Goal: Task Accomplishment & Management: Use online tool/utility

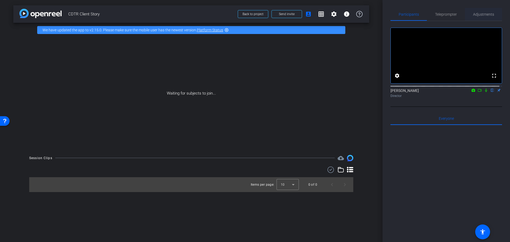
click at [480, 13] on span "Adjustments" at bounding box center [483, 14] width 21 height 4
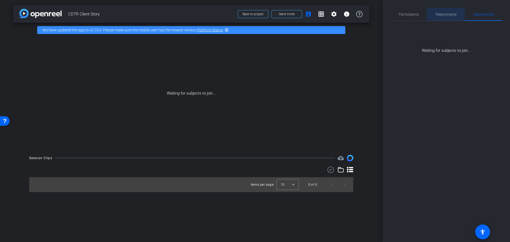
click at [449, 16] on span "Teleprompter" at bounding box center [446, 14] width 22 height 4
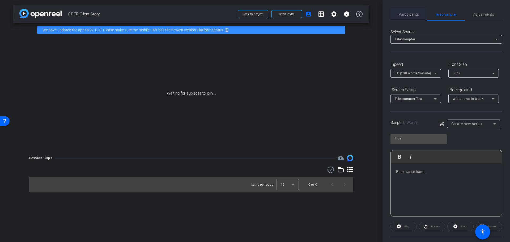
click at [406, 14] on span "Participants" at bounding box center [409, 14] width 20 height 4
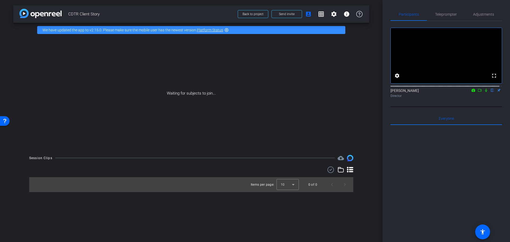
click at [478, 92] on icon at bounding box center [480, 90] width 4 height 4
click at [484, 92] on icon at bounding box center [486, 90] width 4 height 4
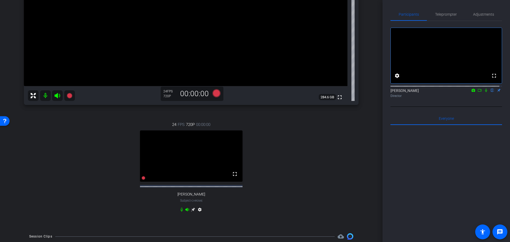
scroll to position [133, 0]
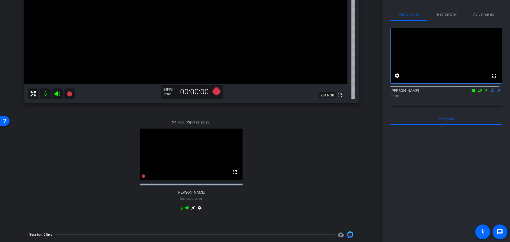
click at [226, 155] on video at bounding box center [191, 154] width 103 height 51
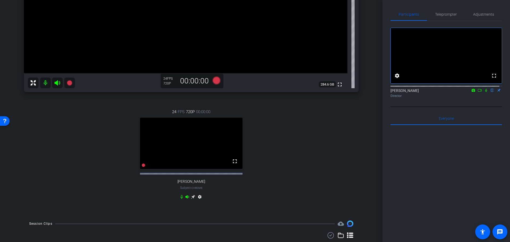
scroll to position [138, 0]
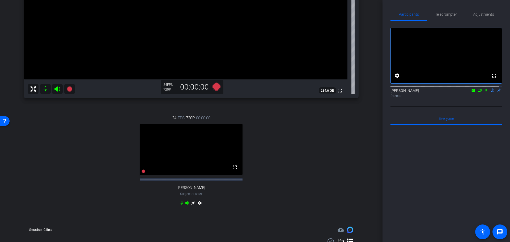
click at [192, 205] on icon at bounding box center [193, 203] width 4 height 4
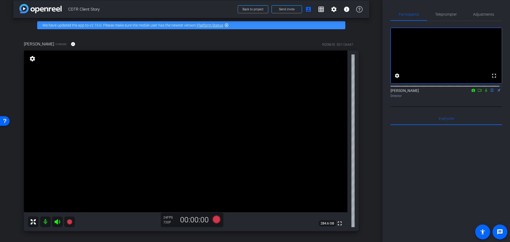
scroll to position [0, 0]
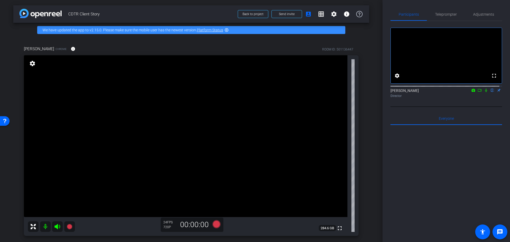
click at [478, 92] on icon at bounding box center [480, 90] width 4 height 4
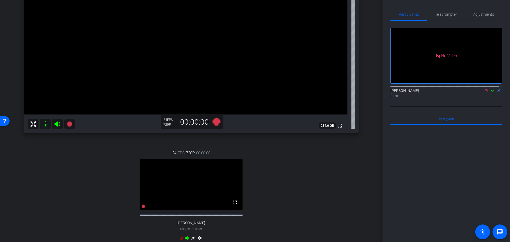
scroll to position [80, 0]
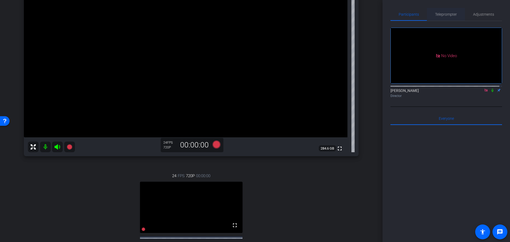
click at [446, 16] on span "Teleprompter" at bounding box center [446, 14] width 22 height 4
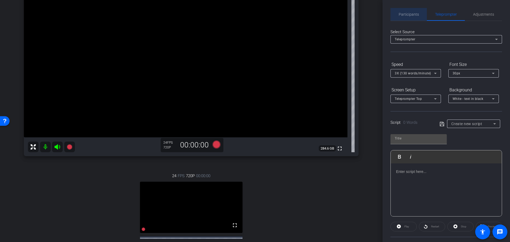
click at [411, 14] on span "Participants" at bounding box center [409, 14] width 20 height 4
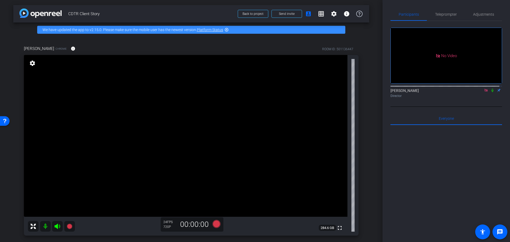
scroll to position [0, 0]
click at [318, 15] on mat-icon "grid_on" at bounding box center [321, 14] width 6 height 6
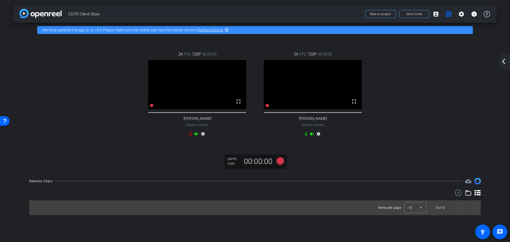
click at [504, 60] on mat-icon "arrow_back_ios_new" at bounding box center [504, 61] width 6 height 6
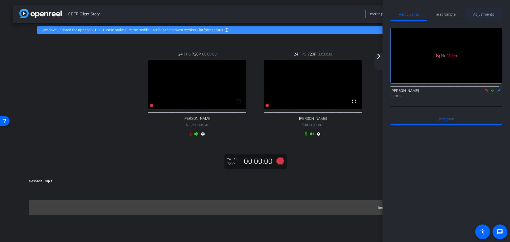
click at [484, 14] on span "Adjustments" at bounding box center [483, 14] width 21 height 4
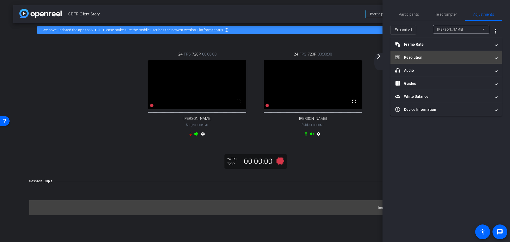
click at [497, 58] on span at bounding box center [496, 58] width 2 height 6
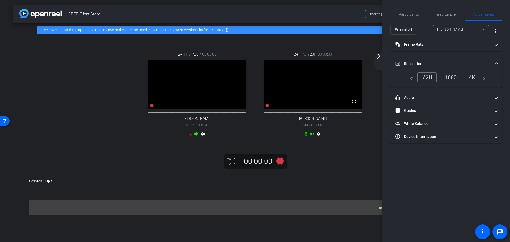
click at [453, 76] on div "1080" at bounding box center [451, 77] width 20 height 9
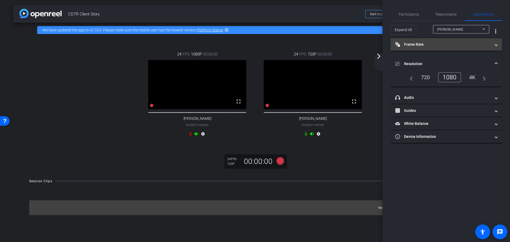
click at [496, 45] on span at bounding box center [496, 45] width 2 height 6
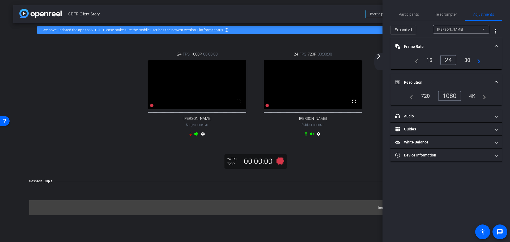
click at [496, 45] on span at bounding box center [496, 47] width 2 height 6
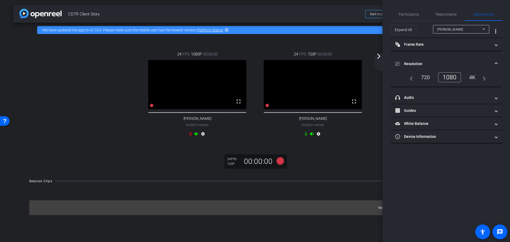
click at [495, 63] on span at bounding box center [496, 64] width 2 height 6
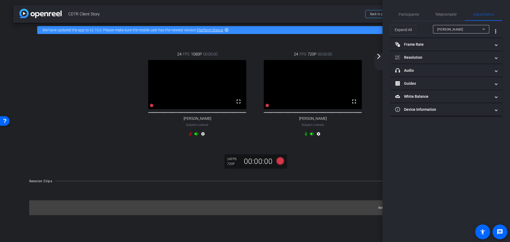
click at [377, 57] on mat-icon "arrow_forward_ios" at bounding box center [379, 56] width 6 height 6
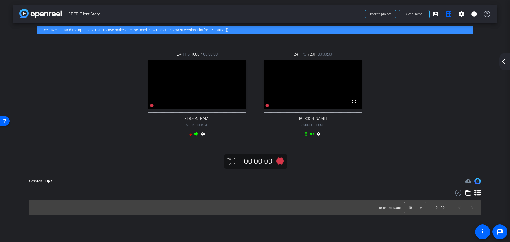
click at [505, 60] on mat-icon "arrow_back_ios_new" at bounding box center [504, 61] width 6 height 6
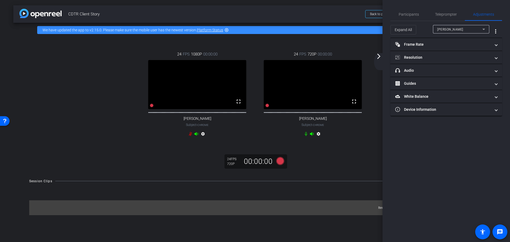
click at [379, 56] on mat-icon "arrow_forward_ios" at bounding box center [379, 56] width 6 height 6
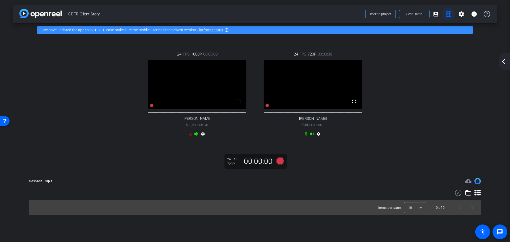
click at [449, 13] on mat-icon "grid_on" at bounding box center [449, 14] width 6 height 6
click at [450, 15] on mat-icon "grid_on" at bounding box center [449, 14] width 6 height 6
click at [354, 105] on mat-icon "fullscreen" at bounding box center [354, 101] width 6 height 6
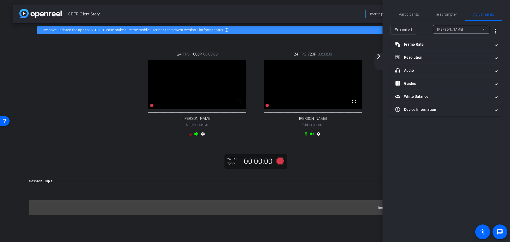
click at [379, 57] on mat-icon "arrow_forward_ios" at bounding box center [379, 56] width 6 height 6
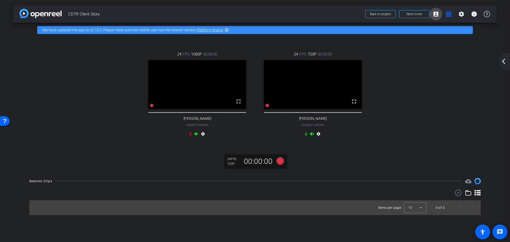
click at [437, 15] on mat-icon "account_box" at bounding box center [436, 14] width 6 height 6
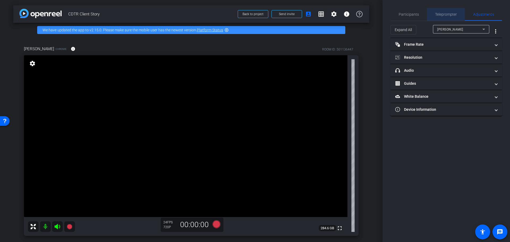
click at [451, 14] on span "Teleprompter" at bounding box center [446, 14] width 22 height 4
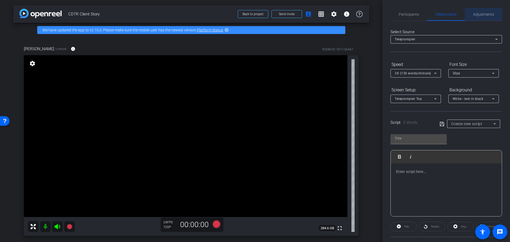
click at [484, 17] on span "Adjustments" at bounding box center [483, 14] width 21 height 13
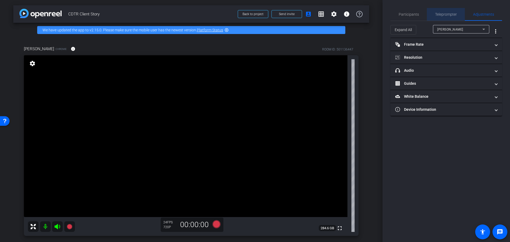
click at [454, 17] on span "Teleprompter" at bounding box center [446, 14] width 22 height 13
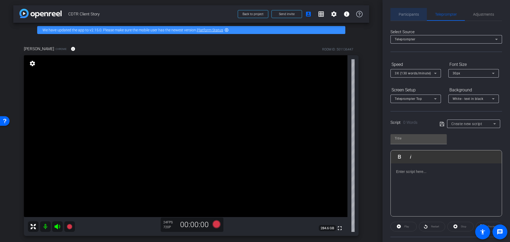
click at [411, 15] on span "Participants" at bounding box center [409, 14] width 20 height 4
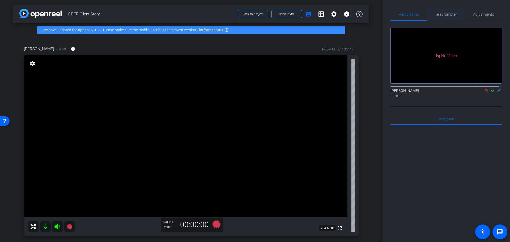
click at [449, 16] on span "Teleprompter" at bounding box center [446, 14] width 22 height 4
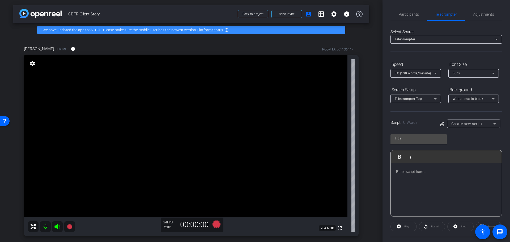
click at [453, 38] on div "Teleprompter" at bounding box center [445, 39] width 100 height 7
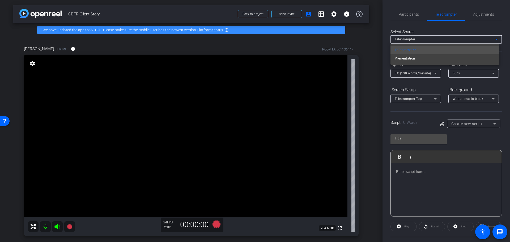
click at [453, 38] on div at bounding box center [255, 121] width 510 height 242
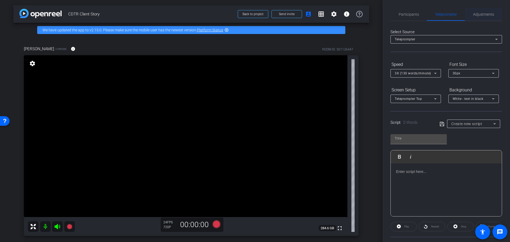
click at [484, 15] on span "Adjustments" at bounding box center [483, 14] width 21 height 4
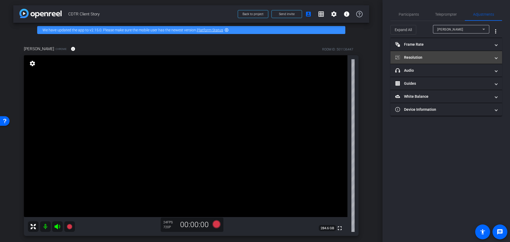
click at [498, 57] on mat-expansion-panel-header "Resolution" at bounding box center [447, 57] width 112 height 13
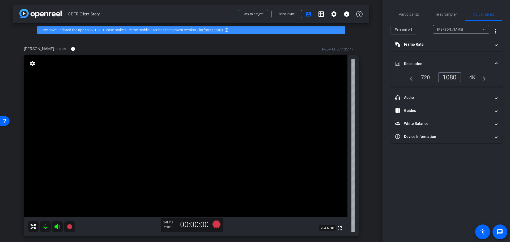
click at [450, 76] on div "1080" at bounding box center [449, 77] width 23 height 10
click at [496, 63] on span at bounding box center [496, 64] width 2 height 6
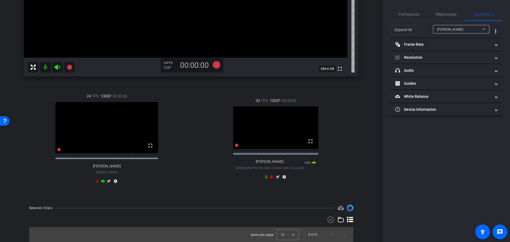
scroll to position [164, 0]
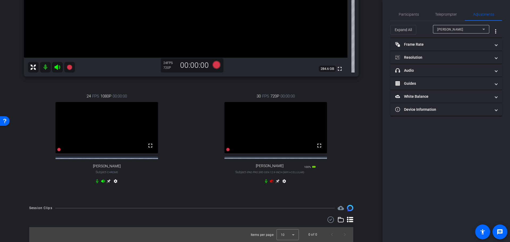
click at [483, 25] on div "Expand All Stephanie LaBatt more_vert" at bounding box center [447, 29] width 112 height 17
click at [486, 29] on icon at bounding box center [484, 29] width 6 height 6
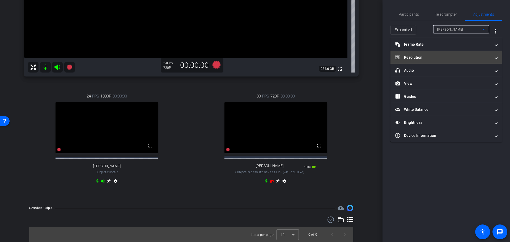
click at [500, 55] on mat-expansion-panel-header "Resolution" at bounding box center [447, 57] width 112 height 13
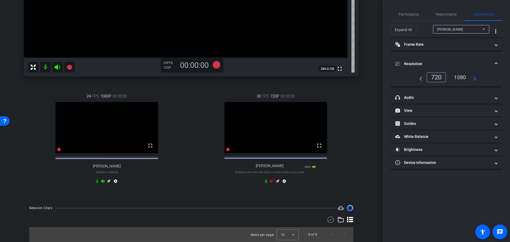
click at [459, 77] on div "1080" at bounding box center [460, 77] width 20 height 9
click at [469, 31] on div "aaron schamp" at bounding box center [459, 29] width 45 height 7
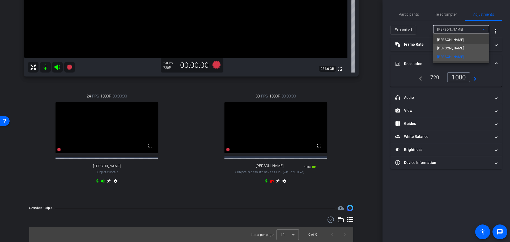
click at [454, 47] on span "Mark Tracy" at bounding box center [450, 48] width 27 height 6
type input "11000"
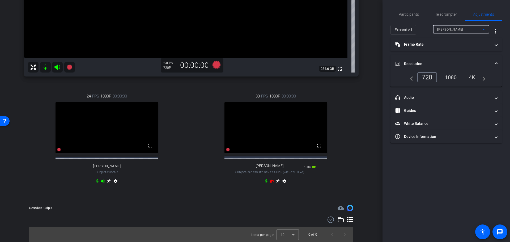
click at [453, 78] on div "1080" at bounding box center [451, 77] width 20 height 9
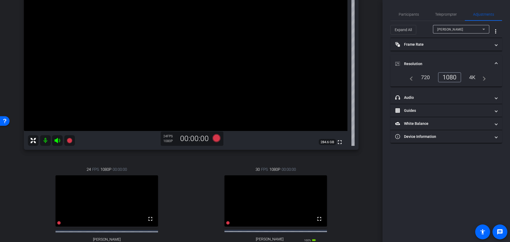
scroll to position [85, 0]
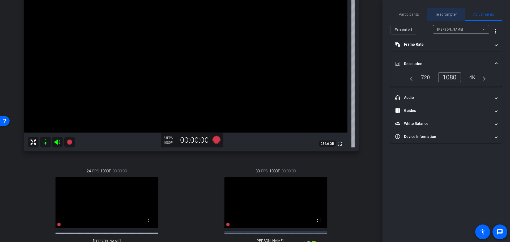
click at [447, 16] on span "Teleprompter" at bounding box center [446, 14] width 22 height 4
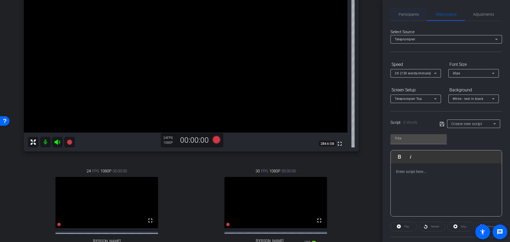
click at [416, 14] on span "Participants" at bounding box center [409, 14] width 20 height 4
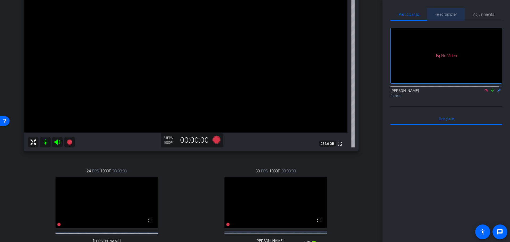
click at [446, 14] on span "Teleprompter" at bounding box center [446, 14] width 22 height 4
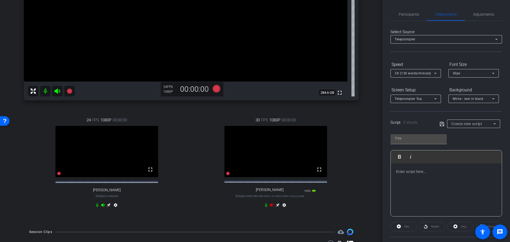
scroll to position [138, 0]
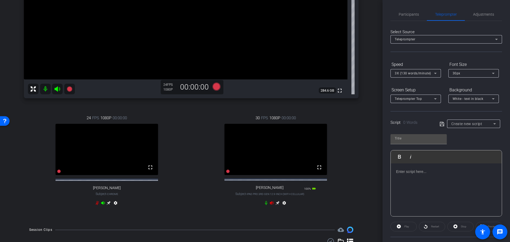
click at [270, 205] on icon at bounding box center [272, 202] width 4 height 3
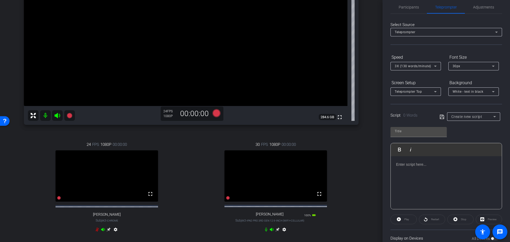
scroll to position [0, 0]
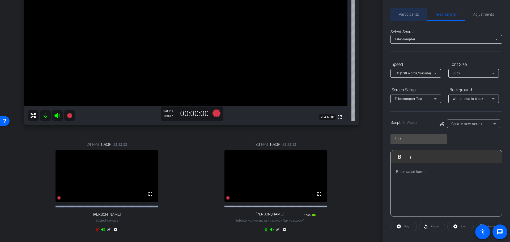
click at [412, 15] on span "Participants" at bounding box center [409, 14] width 20 height 4
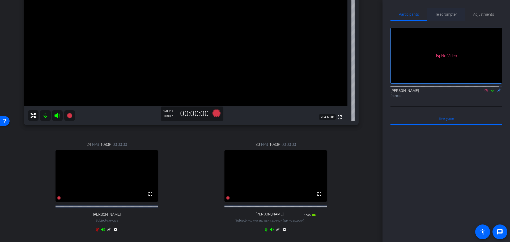
click at [446, 13] on span "Teleprompter" at bounding box center [446, 14] width 22 height 4
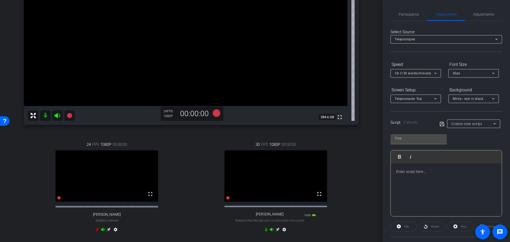
click at [437, 174] on p at bounding box center [446, 172] width 100 height 6
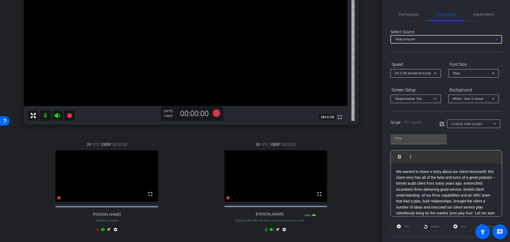
click at [445, 40] on div "Teleprompter" at bounding box center [445, 39] width 100 height 7
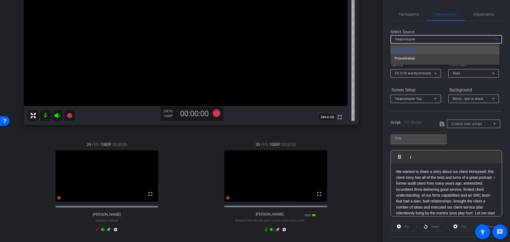
click at [445, 40] on div at bounding box center [255, 121] width 510 height 242
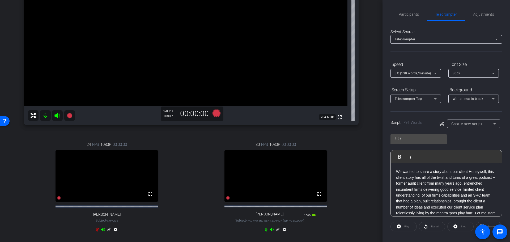
click at [423, 40] on div "Teleprompter" at bounding box center [445, 39] width 100 height 7
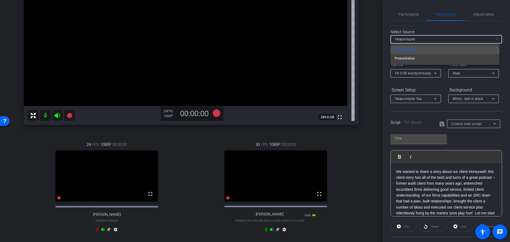
click at [423, 40] on div at bounding box center [255, 121] width 510 height 242
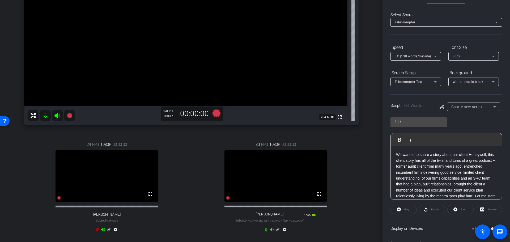
scroll to position [27, 0]
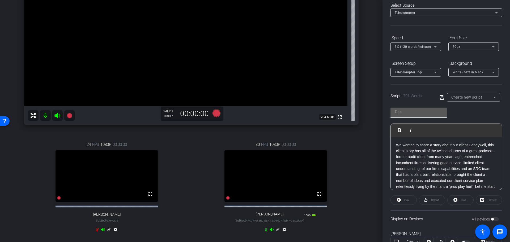
click at [419, 110] on input "text" at bounding box center [419, 112] width 48 height 6
click at [437, 158] on p "We wanted to share a story about our client Honeywell, this client story has al…" at bounding box center [446, 169] width 100 height 54
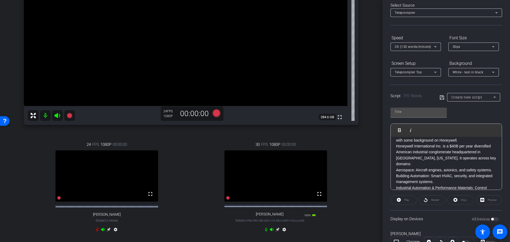
scroll to position [53, 0]
click at [488, 201] on div "Preview" at bounding box center [489, 200] width 26 height 10
click at [399, 201] on div "Play" at bounding box center [404, 200] width 26 height 10
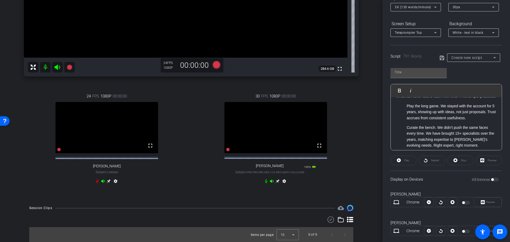
scroll to position [106, 0]
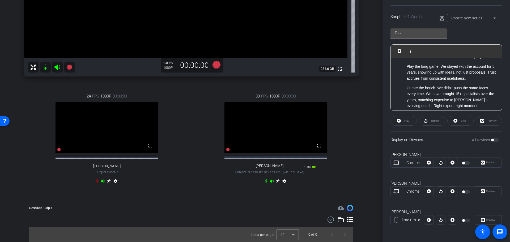
click at [402, 121] on div "Play" at bounding box center [404, 121] width 26 height 10
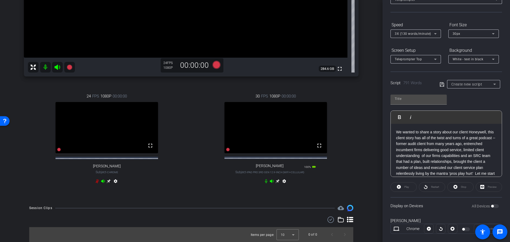
scroll to position [0, 0]
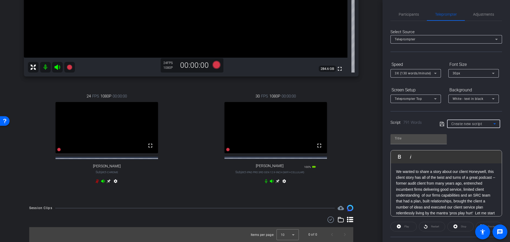
click at [485, 124] on div "Create new script" at bounding box center [473, 124] width 42 height 6
click at [484, 124] on div at bounding box center [255, 121] width 510 height 242
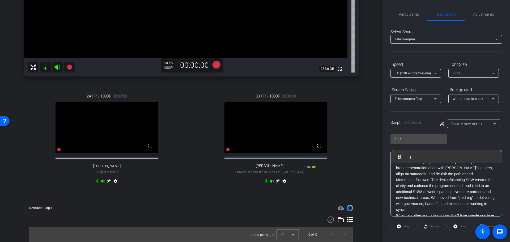
click at [402, 228] on div "Play" at bounding box center [404, 227] width 26 height 10
click at [399, 227] on div "Play" at bounding box center [404, 227] width 26 height 10
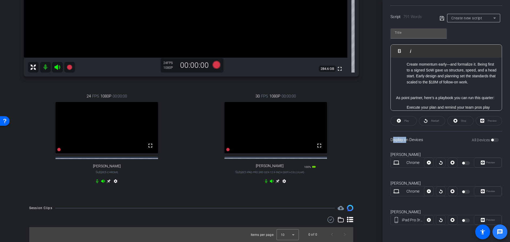
click at [500, 232] on mat-icon "message" at bounding box center [500, 232] width 6 height 6
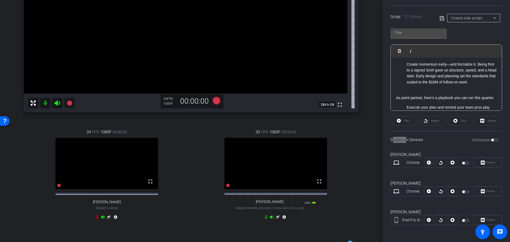
scroll to position [133, 0]
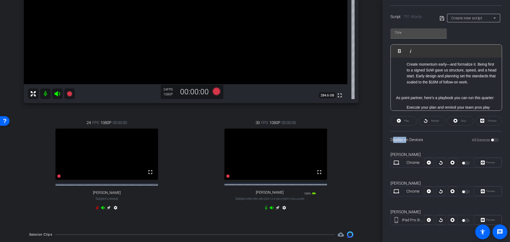
drag, startPoint x: 399, startPoint y: 141, endPoint x: 405, endPoint y: 141, distance: 5.8
click at [399, 141] on div "Display on Devices All Devices" at bounding box center [447, 139] width 112 height 17
click at [493, 140] on div "All Devices" at bounding box center [485, 139] width 27 height 5
click at [496, 140] on div "All Devices" at bounding box center [485, 139] width 27 height 5
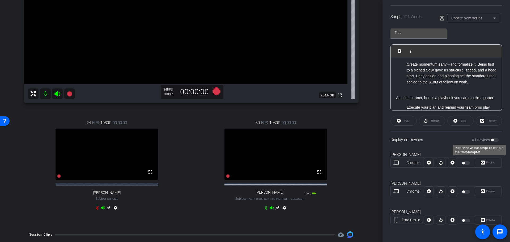
click at [479, 140] on label "All Devices" at bounding box center [481, 139] width 19 height 5
click at [480, 140] on label "All Devices" at bounding box center [481, 139] width 19 height 5
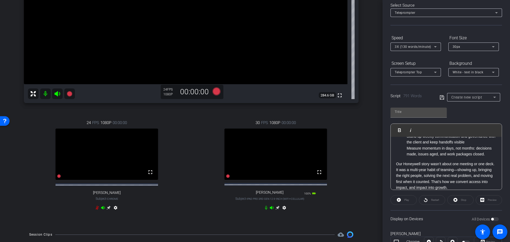
scroll to position [568, 0]
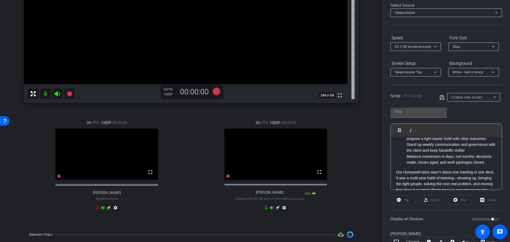
click at [475, 101] on div "Create new script" at bounding box center [474, 97] width 45 height 9
click at [465, 106] on span "Create new script" at bounding box center [464, 108] width 28 height 6
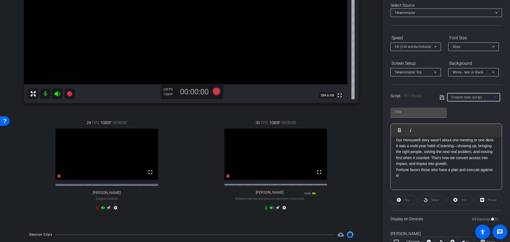
scroll to position [106, 0]
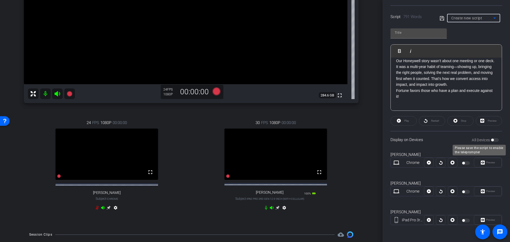
click at [489, 140] on div "All Devices" at bounding box center [485, 139] width 27 height 5
click at [475, 141] on label "All Devices" at bounding box center [481, 139] width 19 height 5
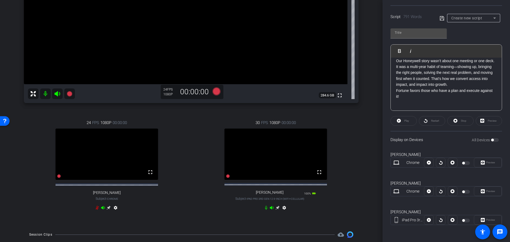
drag, startPoint x: 475, startPoint y: 141, endPoint x: 480, endPoint y: 141, distance: 4.8
click at [479, 141] on label "All Devices" at bounding box center [481, 139] width 19 height 5
click at [502, 230] on mat-icon "message" at bounding box center [500, 232] width 6 height 6
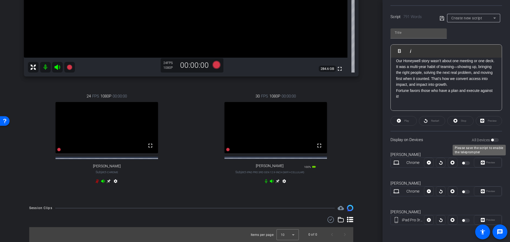
click at [493, 140] on div "All Devices" at bounding box center [485, 139] width 27 height 5
click at [479, 138] on label "All Devices" at bounding box center [481, 139] width 19 height 5
click at [488, 122] on div "Preview" at bounding box center [489, 121] width 26 height 10
click at [449, 119] on div "Stop" at bounding box center [461, 121] width 26 height 10
click at [406, 121] on div "Play" at bounding box center [404, 121] width 26 height 10
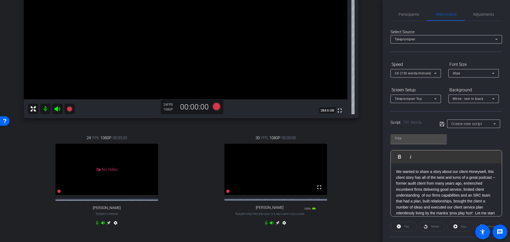
scroll to position [106, 0]
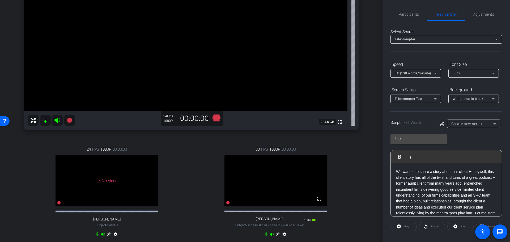
click at [178, 230] on div "24 FPS 1080P 00:00:00 No Video Stephanie LaBatt Subject - Chrome settings" at bounding box center [107, 193] width 166 height 110
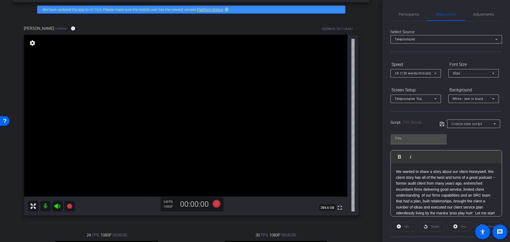
scroll to position [0, 0]
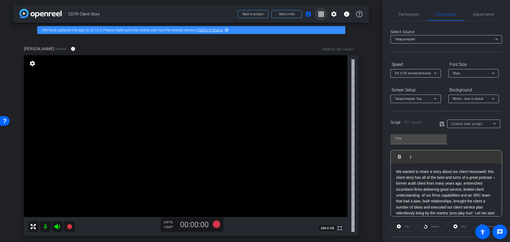
click at [320, 16] on mat-icon "grid_on" at bounding box center [321, 14] width 6 height 6
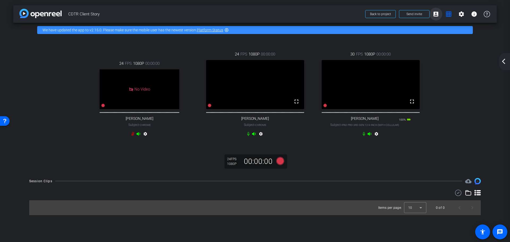
click at [436, 13] on mat-icon "account_box" at bounding box center [436, 14] width 6 height 6
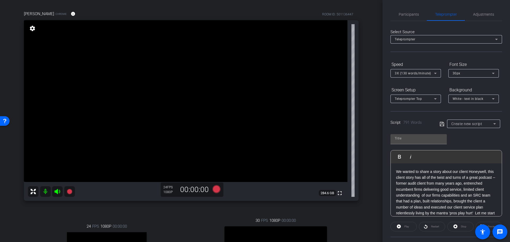
scroll to position [106, 0]
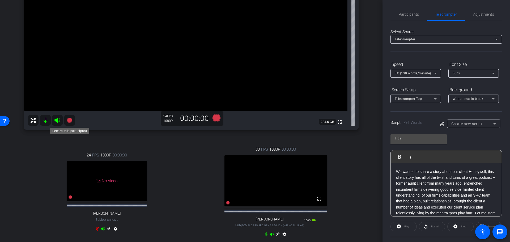
click at [69, 121] on icon at bounding box center [69, 120] width 5 height 5
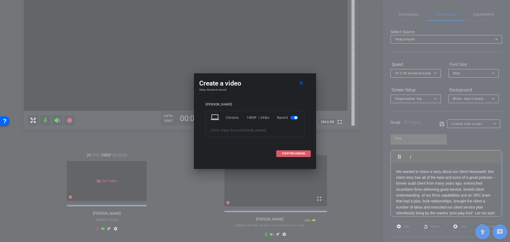
click at [295, 154] on span "START RECORDING" at bounding box center [293, 153] width 23 height 3
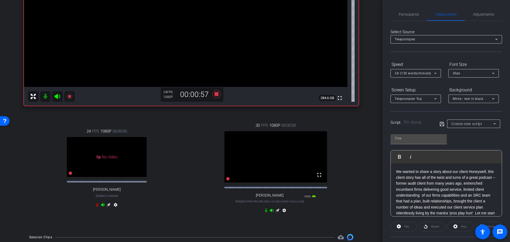
scroll to position [150, 0]
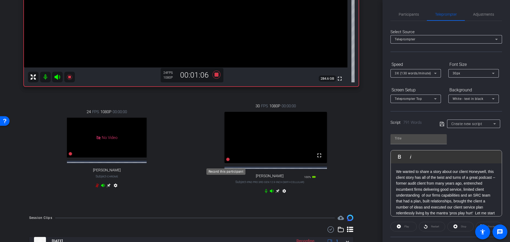
click at [226, 161] on icon at bounding box center [228, 160] width 4 height 4
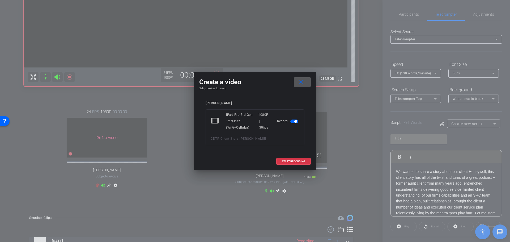
click at [305, 80] on span at bounding box center [302, 82] width 17 height 13
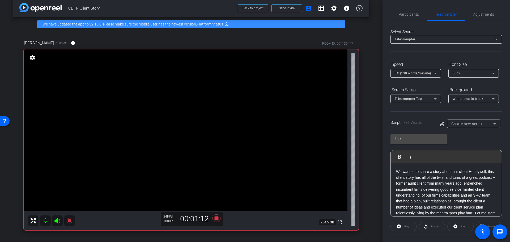
scroll to position [0, 0]
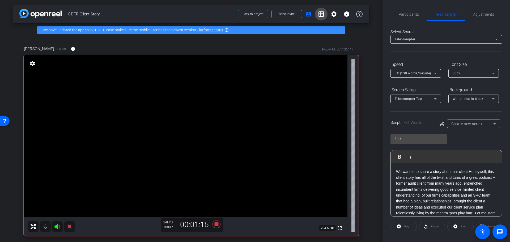
click at [319, 14] on mat-icon "grid_on" at bounding box center [321, 14] width 6 height 6
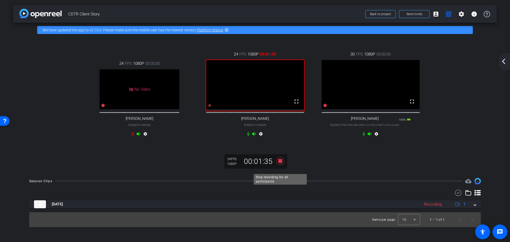
click at [280, 165] on icon at bounding box center [280, 161] width 8 height 8
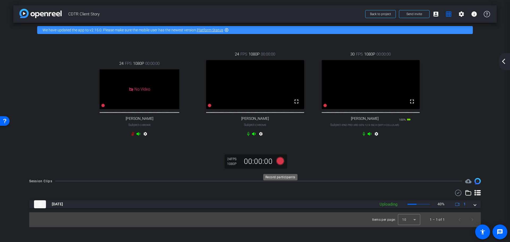
click at [280, 165] on icon at bounding box center [280, 161] width 8 height 8
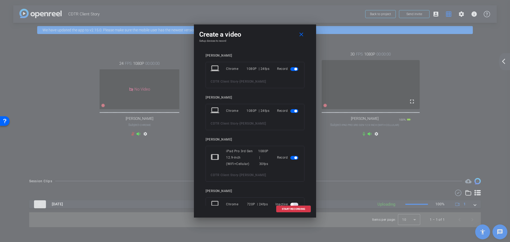
drag, startPoint x: 295, startPoint y: 209, endPoint x: 367, endPoint y: 189, distance: 74.8
click at [367, 189] on div "Create a video close Setup devices to record Stephanie LaBatt laptop Chrome 108…" at bounding box center [255, 121] width 510 height 242
click at [304, 34] on mat-icon "close" at bounding box center [301, 34] width 7 height 7
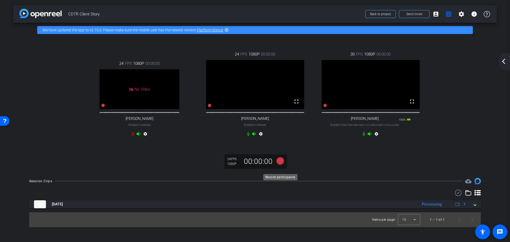
click at [280, 165] on icon at bounding box center [280, 161] width 8 height 8
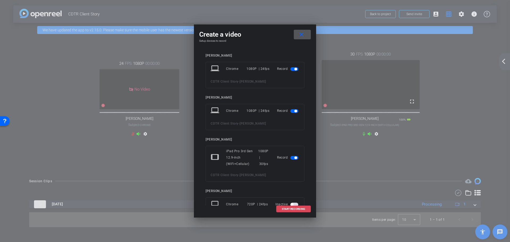
click at [292, 209] on span "START RECORDING" at bounding box center [293, 209] width 23 height 3
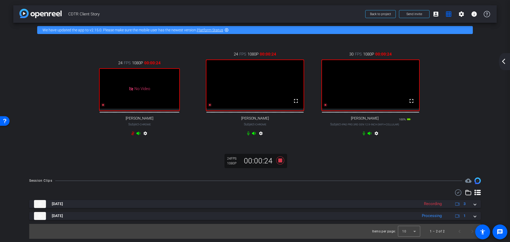
scroll to position [3, 0]
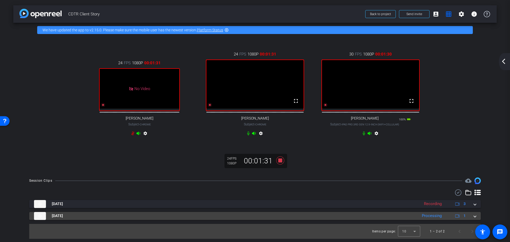
click at [474, 219] on span at bounding box center [475, 216] width 2 height 6
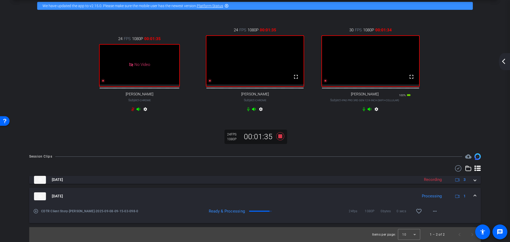
scroll to position [27, 0]
click at [474, 199] on span at bounding box center [475, 196] width 2 height 6
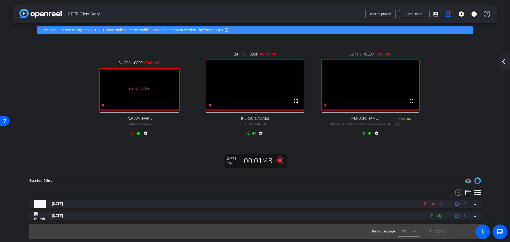
scroll to position [3, 0]
click at [279, 164] on icon at bounding box center [280, 161] width 8 height 8
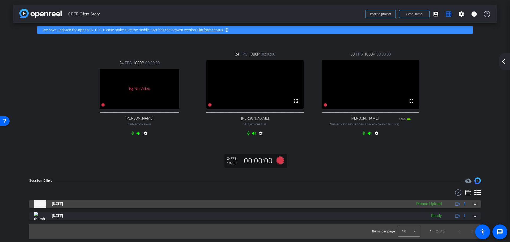
click at [474, 206] on span at bounding box center [475, 204] width 2 height 6
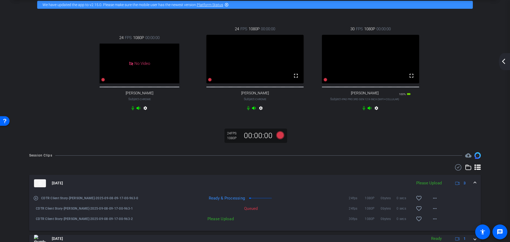
scroll to position [51, 0]
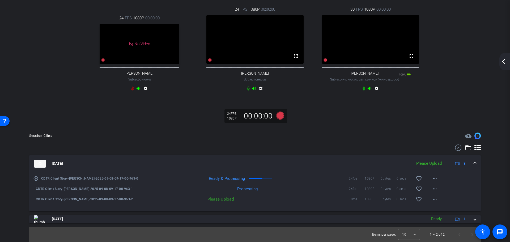
click at [474, 164] on span at bounding box center [475, 164] width 2 height 6
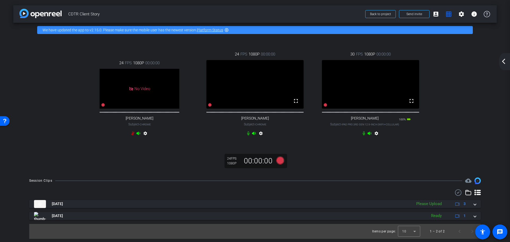
scroll to position [3, 0]
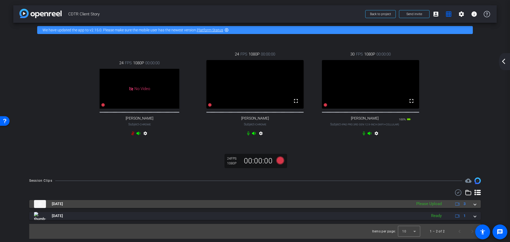
click at [474, 207] on span at bounding box center [475, 204] width 2 height 6
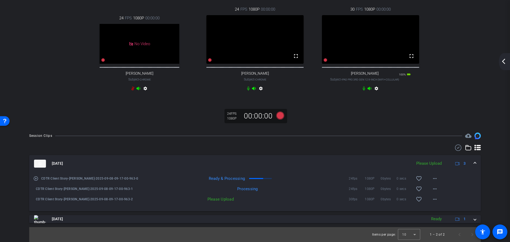
scroll to position [51, 0]
click at [474, 164] on span at bounding box center [475, 164] width 2 height 6
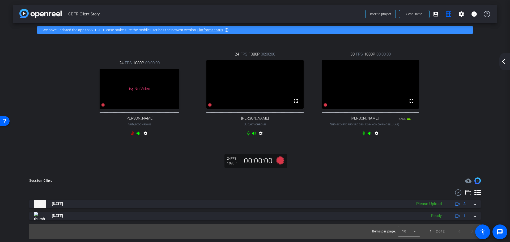
scroll to position [3, 0]
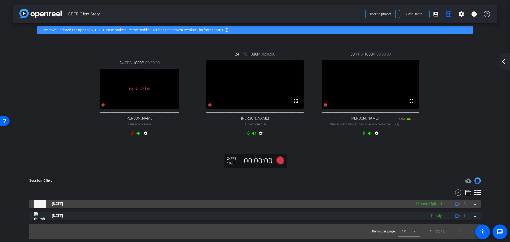
click at [474, 207] on span at bounding box center [475, 204] width 2 height 6
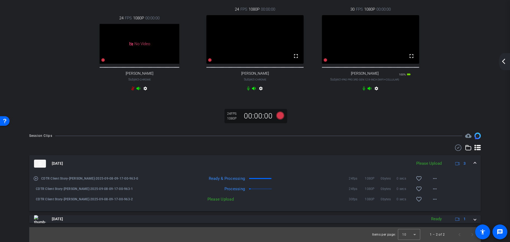
scroll to position [51, 0]
click at [426, 163] on div "Please Upload" at bounding box center [429, 164] width 31 height 6
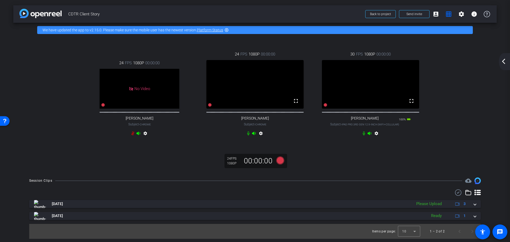
scroll to position [3, 0]
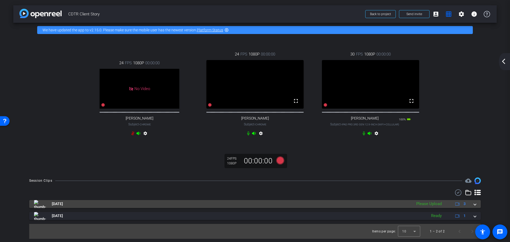
click at [474, 207] on span at bounding box center [475, 204] width 2 height 6
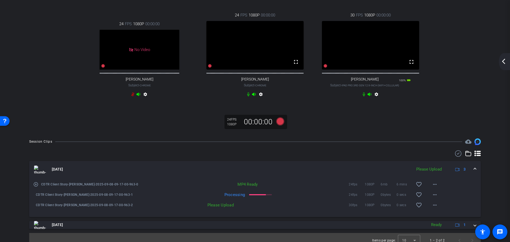
scroll to position [51, 0]
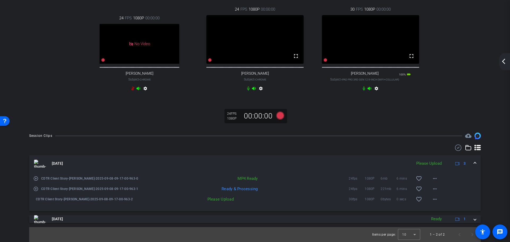
click at [424, 163] on div "Please Upload" at bounding box center [429, 164] width 31 height 6
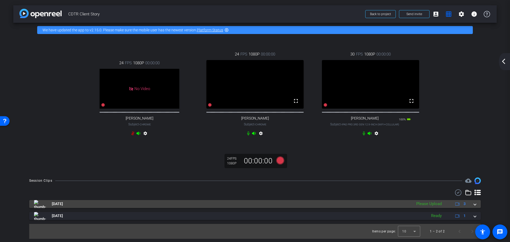
scroll to position [3, 0]
click at [437, 207] on div "Please Upload" at bounding box center [429, 204] width 31 height 6
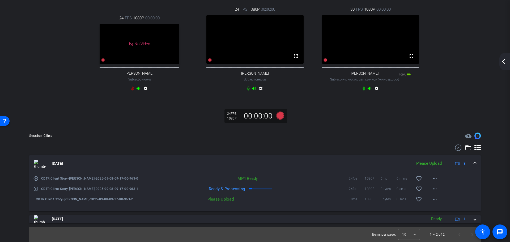
scroll to position [51, 0]
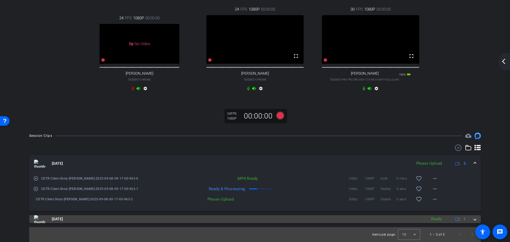
click at [470, 220] on div "Sep 8, 2025 Ready 1" at bounding box center [254, 219] width 440 height 8
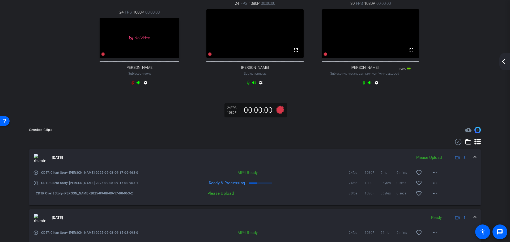
click at [471, 220] on div "Sep 8, 2025 Ready 1" at bounding box center [254, 218] width 440 height 8
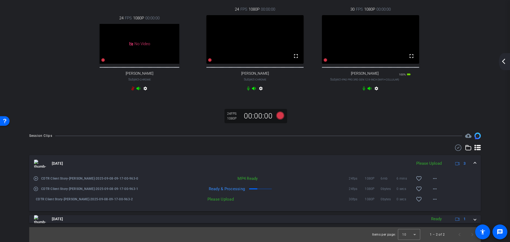
click at [432, 162] on div "Please Upload" at bounding box center [429, 164] width 31 height 6
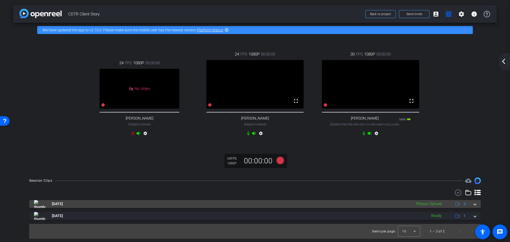
scroll to position [3, 0]
click at [474, 207] on span at bounding box center [475, 204] width 2 height 6
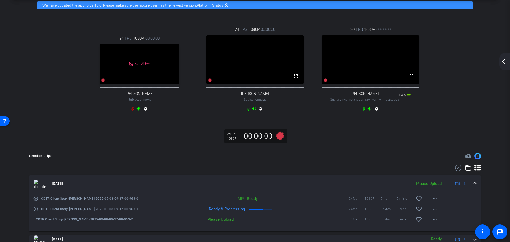
scroll to position [0, 0]
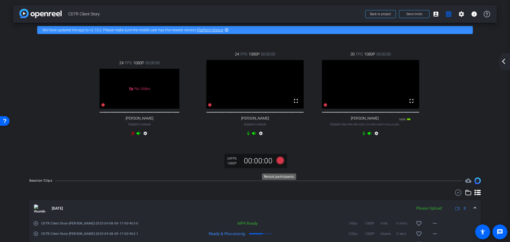
click at [279, 164] on icon at bounding box center [280, 161] width 8 height 8
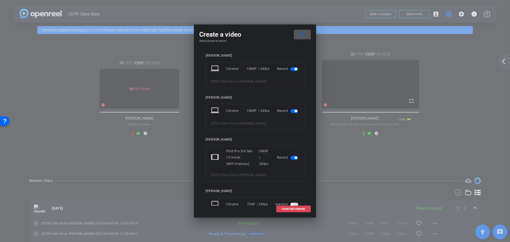
click at [296, 209] on span "START RECORDING" at bounding box center [293, 209] width 23 height 3
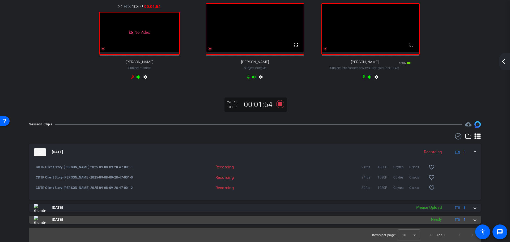
scroll to position [63, 0]
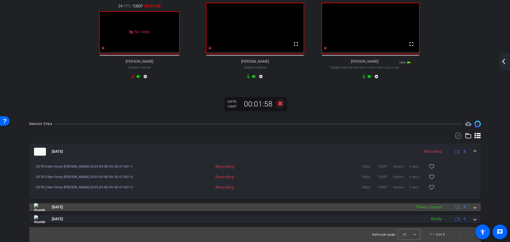
click at [474, 207] on span at bounding box center [475, 207] width 2 height 6
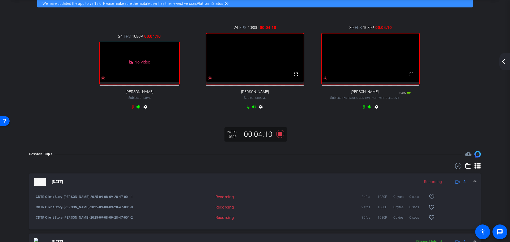
scroll to position [0, 0]
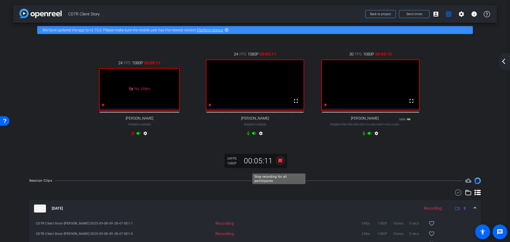
click at [280, 164] on icon at bounding box center [280, 161] width 8 height 8
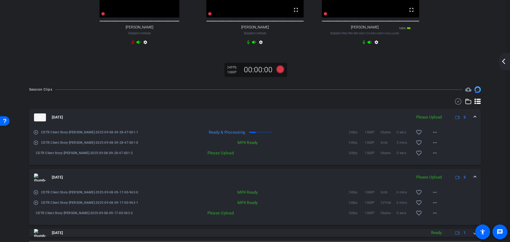
scroll to position [111, 0]
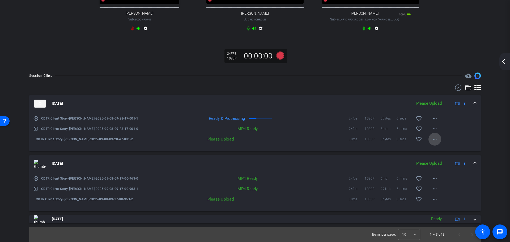
click at [432, 139] on mat-icon "more_horiz" at bounding box center [435, 139] width 6 height 6
click at [437, 151] on span "Upload" at bounding box center [441, 150] width 21 height 6
click at [432, 199] on mat-icon "more_horiz" at bounding box center [435, 199] width 6 height 6
click at [439, 209] on span "Upload" at bounding box center [441, 210] width 21 height 6
click at [434, 119] on mat-icon "more_horiz" at bounding box center [435, 118] width 6 height 6
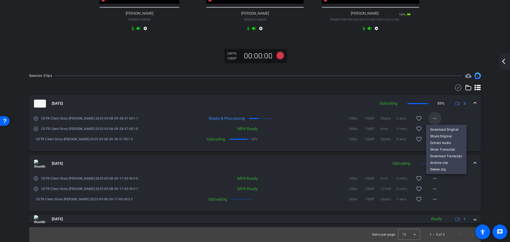
click at [434, 119] on div at bounding box center [255, 121] width 510 height 242
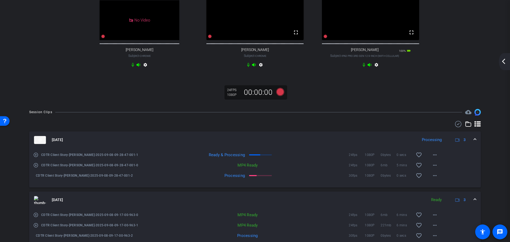
scroll to position [0, 0]
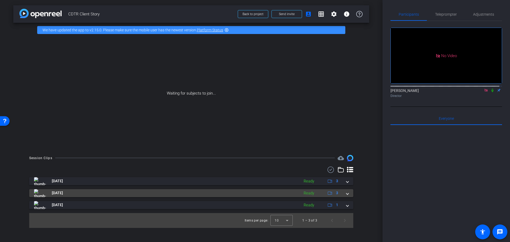
click at [348, 193] on span at bounding box center [348, 193] width 2 height 6
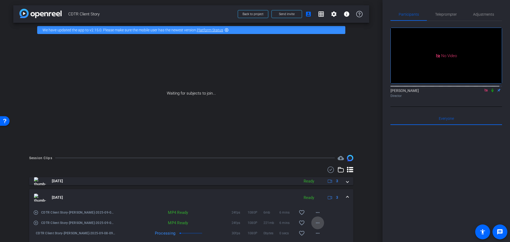
click at [315, 222] on mat-icon "more_horiz" at bounding box center [318, 223] width 6 height 6
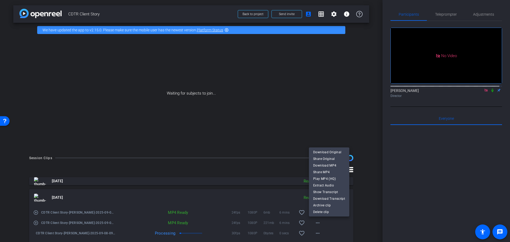
click at [365, 205] on div at bounding box center [255, 121] width 510 height 242
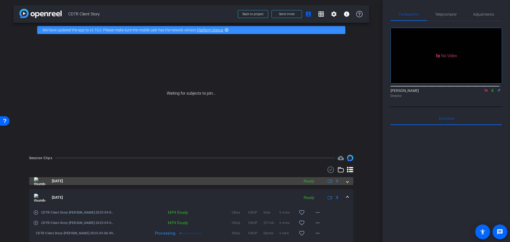
click at [347, 181] on span at bounding box center [348, 181] width 2 height 6
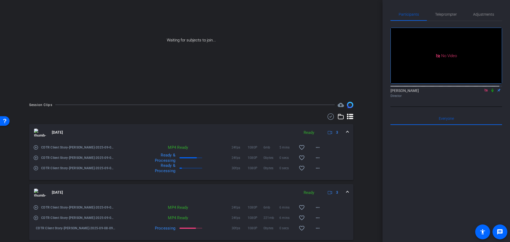
scroll to position [80, 0]
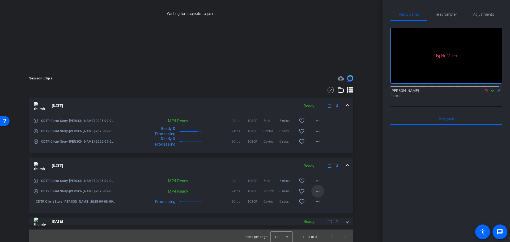
click at [316, 192] on mat-icon "more_horiz" at bounding box center [318, 191] width 6 height 6
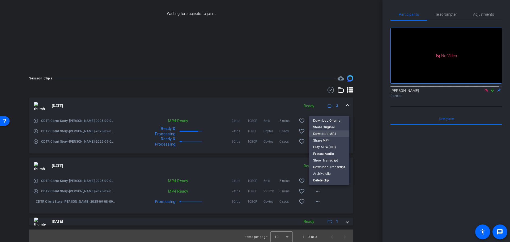
click at [332, 133] on span "Download MP4" at bounding box center [329, 133] width 32 height 6
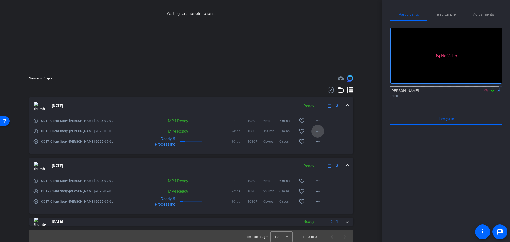
click at [315, 130] on mat-icon "more_horiz" at bounding box center [318, 131] width 6 height 6
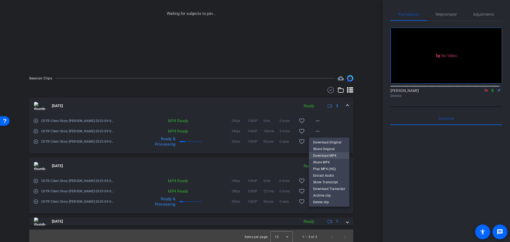
click at [329, 155] on span "Download MP4" at bounding box center [329, 155] width 32 height 6
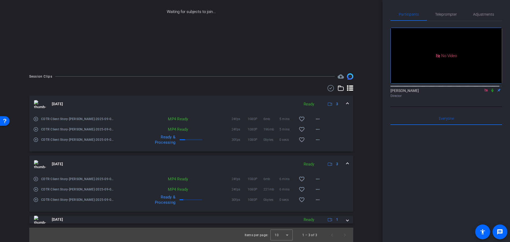
scroll to position [82, 0]
click at [315, 189] on mat-icon "more_horiz" at bounding box center [318, 189] width 6 height 6
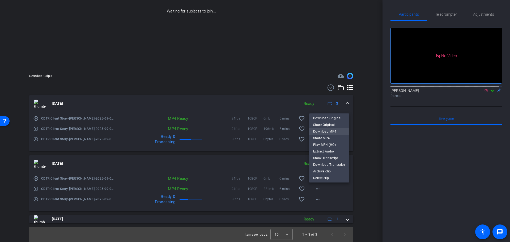
click at [332, 131] on span "Download MP4" at bounding box center [329, 131] width 32 height 6
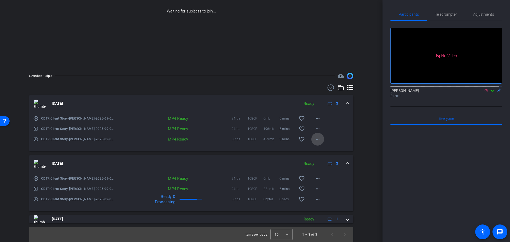
click at [315, 139] on mat-icon "more_horiz" at bounding box center [318, 139] width 6 height 6
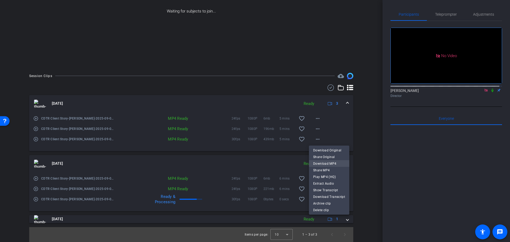
click at [330, 163] on span "Download MP4" at bounding box center [329, 163] width 32 height 6
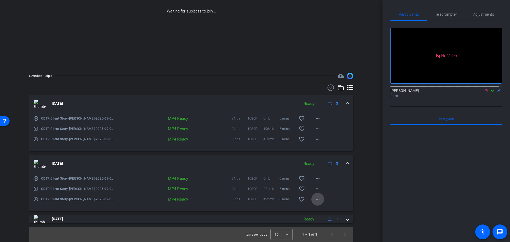
click at [315, 202] on mat-icon "more_horiz" at bounding box center [318, 199] width 6 height 6
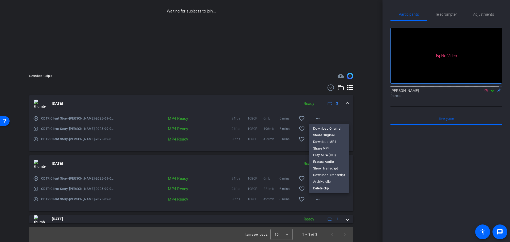
click at [356, 181] on div at bounding box center [255, 121] width 510 height 242
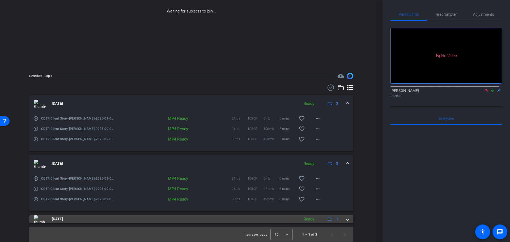
click at [347, 219] on span at bounding box center [348, 219] width 2 height 6
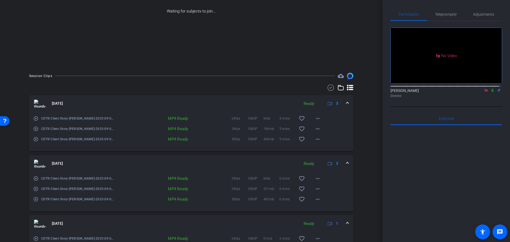
scroll to position [109, 0]
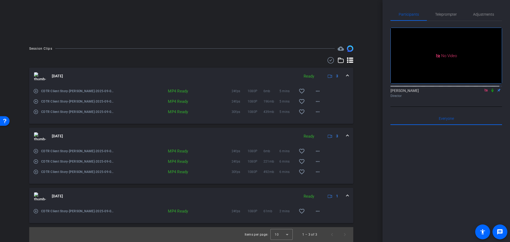
click at [347, 196] on span at bounding box center [348, 196] width 2 height 6
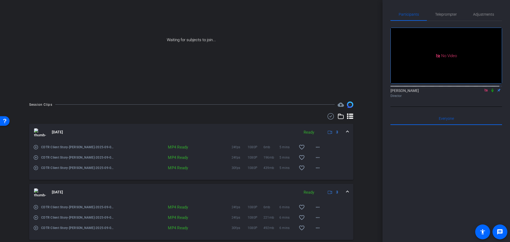
scroll to position [82, 0]
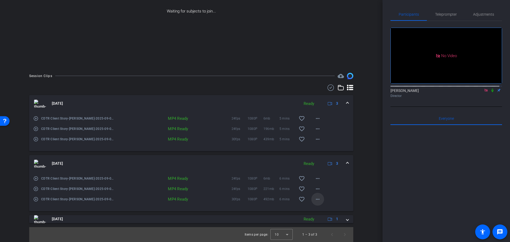
click at [316, 200] on mat-icon "more_horiz" at bounding box center [318, 199] width 6 height 6
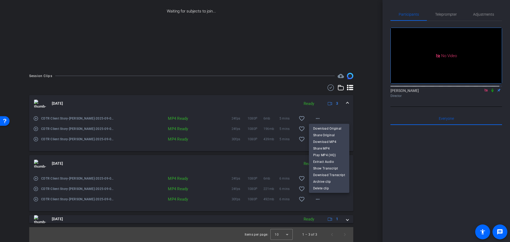
click at [367, 177] on div at bounding box center [255, 121] width 510 height 242
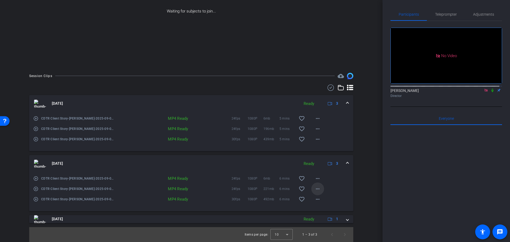
click at [316, 189] on mat-icon "more_horiz" at bounding box center [318, 189] width 6 height 6
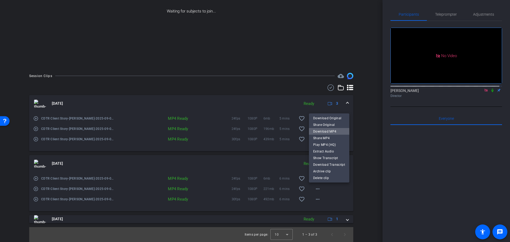
click at [331, 132] on span "Download MP4" at bounding box center [329, 131] width 32 height 6
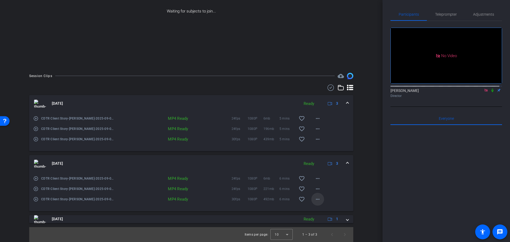
click at [316, 197] on mat-icon "more_horiz" at bounding box center [318, 199] width 6 height 6
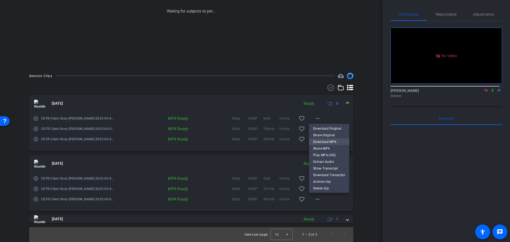
click at [325, 142] on span "Download MP4" at bounding box center [329, 141] width 32 height 6
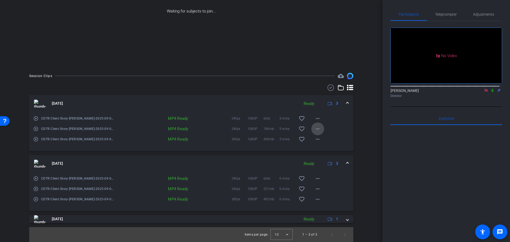
click at [317, 128] on mat-icon "more_horiz" at bounding box center [318, 129] width 6 height 6
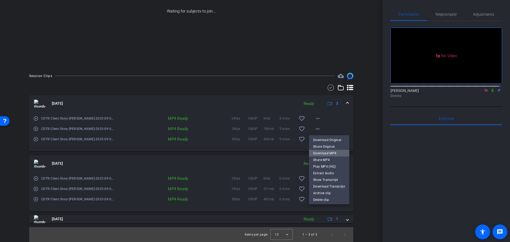
click at [334, 153] on span "Download MP4" at bounding box center [329, 153] width 32 height 6
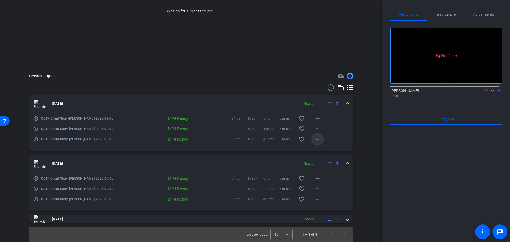
click at [316, 139] on mat-icon "more_horiz" at bounding box center [318, 139] width 6 height 6
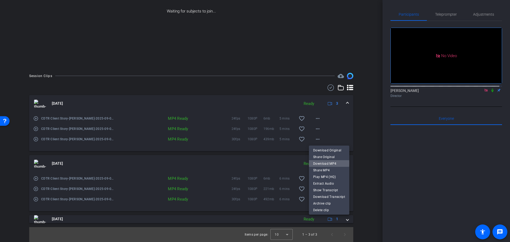
click at [329, 163] on span "Download MP4" at bounding box center [329, 163] width 32 height 6
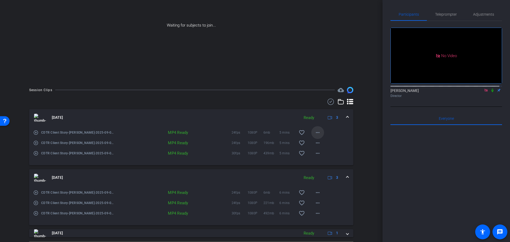
scroll to position [56, 0]
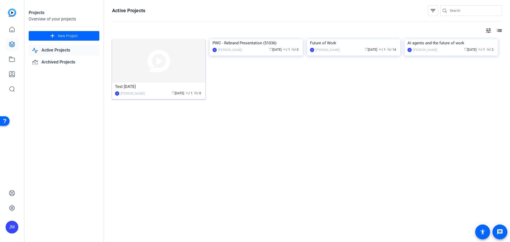
click at [179, 63] on img at bounding box center [158, 61] width 93 height 44
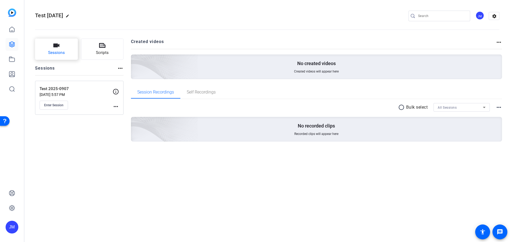
click at [62, 45] on button "Sessions" at bounding box center [56, 49] width 43 height 21
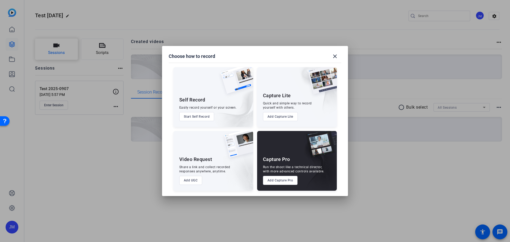
click at [0, 0] on div at bounding box center [0, 0] width 0 height 0
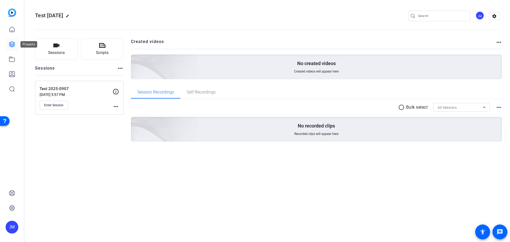
click at [11, 45] on icon at bounding box center [11, 44] width 5 height 5
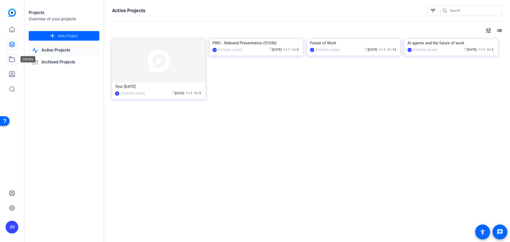
click at [11, 59] on icon at bounding box center [12, 59] width 6 height 6
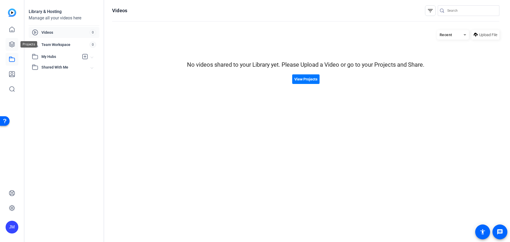
click at [14, 48] on link at bounding box center [12, 44] width 13 height 13
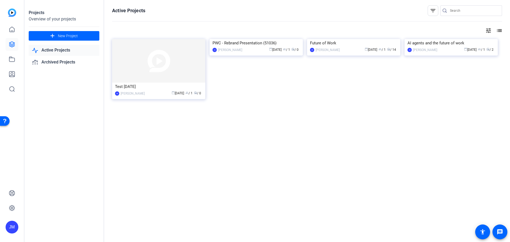
click at [57, 50] on link "Active Projects" at bounding box center [64, 50] width 71 height 11
click at [61, 60] on link "Archived Projects" at bounding box center [64, 62] width 71 height 11
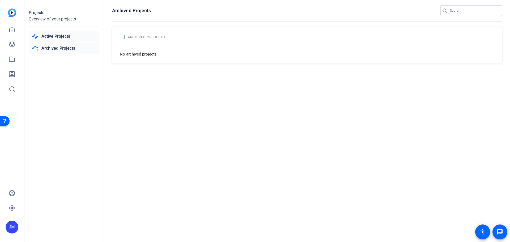
click at [55, 37] on link "Active Projects" at bounding box center [64, 36] width 71 height 11
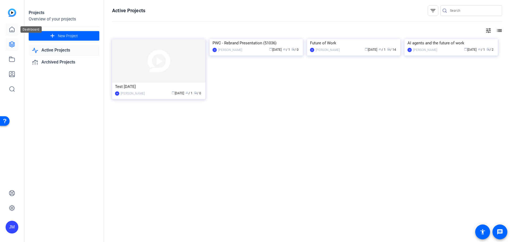
click at [12, 31] on icon at bounding box center [12, 29] width 5 height 5
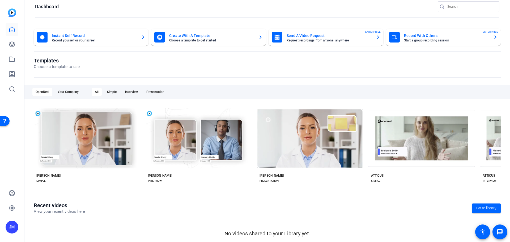
scroll to position [9, 0]
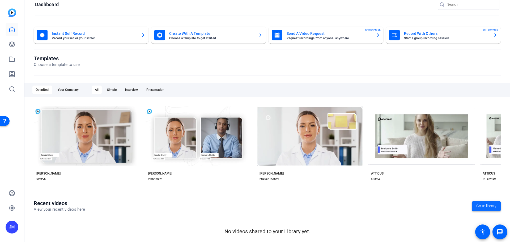
click at [488, 208] on span "Go to library" at bounding box center [486, 206] width 20 height 6
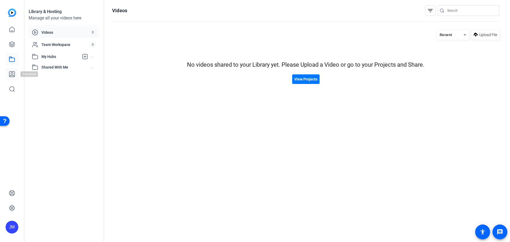
click at [11, 75] on icon at bounding box center [11, 73] width 5 height 5
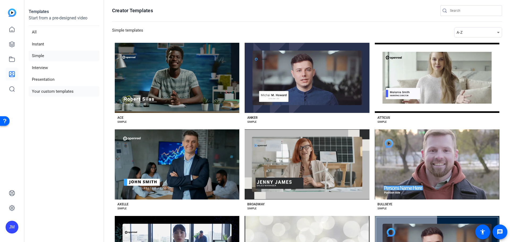
click at [62, 92] on li "Your custom templates" at bounding box center [64, 91] width 71 height 11
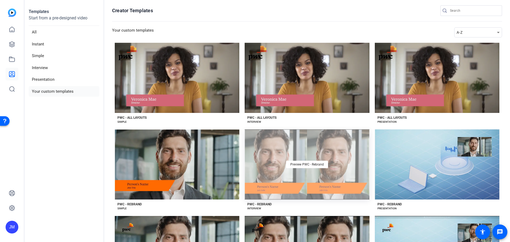
click at [289, 148] on div "Preview PWC - Rebrand" at bounding box center [307, 164] width 125 height 70
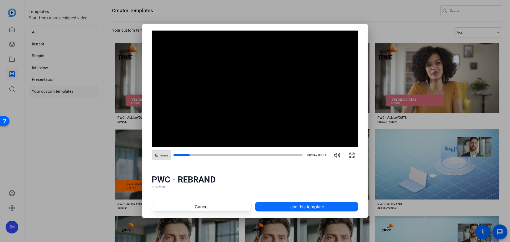
click at [316, 205] on span "Use this template" at bounding box center [307, 207] width 35 height 6
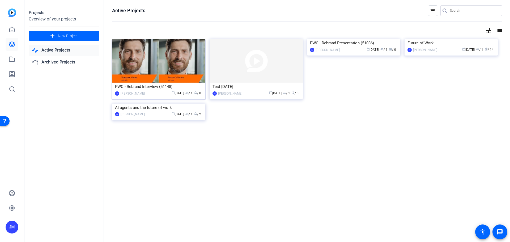
click at [167, 56] on img at bounding box center [158, 61] width 93 height 44
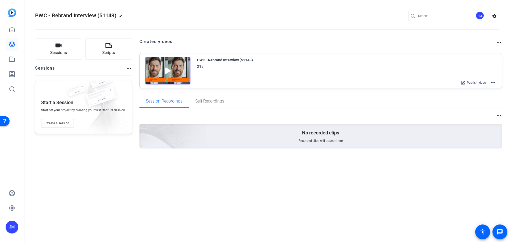
click at [172, 72] on img at bounding box center [167, 71] width 45 height 28
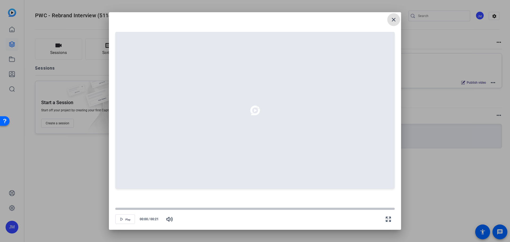
click at [394, 18] on mat-icon "close" at bounding box center [394, 19] width 6 height 6
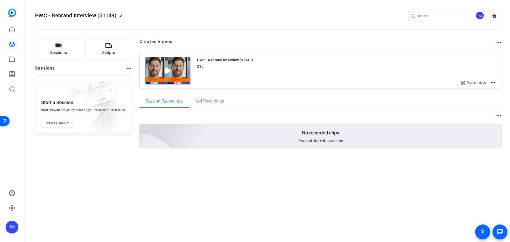
click at [493, 82] on mat-icon "more_horiz" at bounding box center [493, 82] width 6 height 6
click at [467, 88] on span "Edit in Creator" at bounding box center [473, 89] width 37 height 6
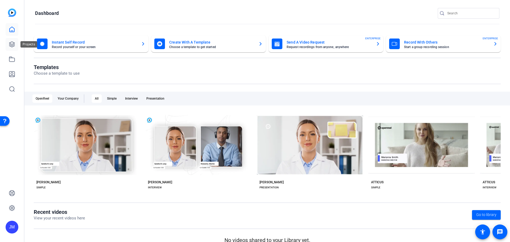
click at [13, 46] on icon at bounding box center [11, 44] width 5 height 5
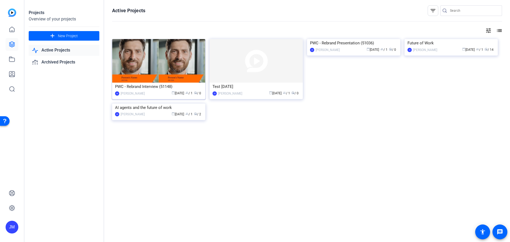
click at [181, 50] on img at bounding box center [158, 61] width 93 height 44
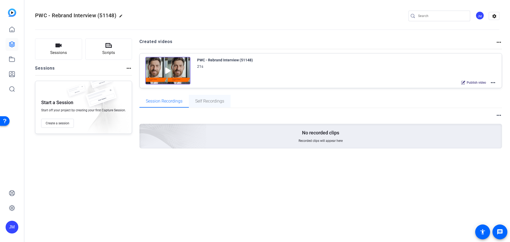
click at [211, 102] on span "Self Recordings" at bounding box center [209, 101] width 29 height 4
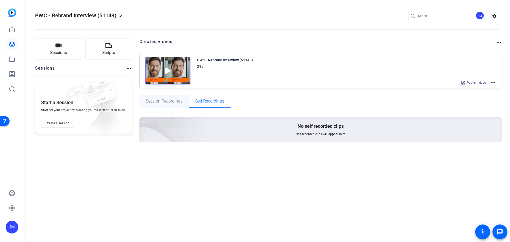
click at [162, 100] on span "Session Recordings" at bounding box center [164, 101] width 37 height 4
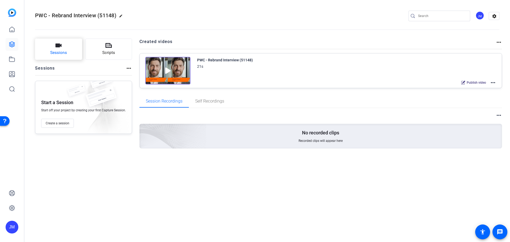
click at [70, 51] on button "Sessions" at bounding box center [58, 49] width 47 height 21
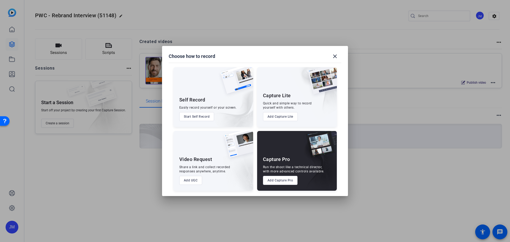
click at [69, 51] on div at bounding box center [255, 121] width 510 height 242
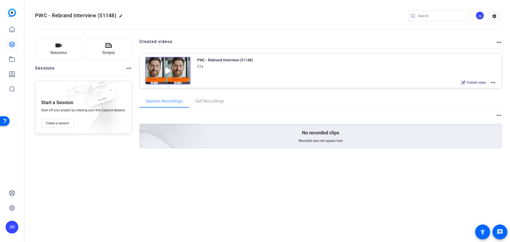
click at [495, 81] on mat-icon "more_horiz" at bounding box center [493, 82] width 6 height 6
click at [494, 81] on div at bounding box center [255, 121] width 510 height 242
click at [60, 48] on icon "button" at bounding box center [58, 45] width 6 height 6
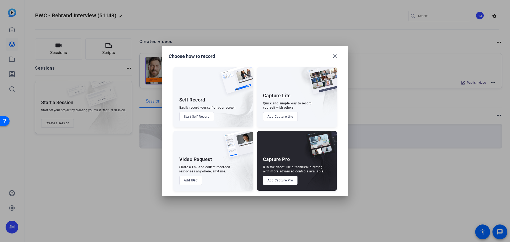
click at [162, 167] on div at bounding box center [255, 121] width 510 height 242
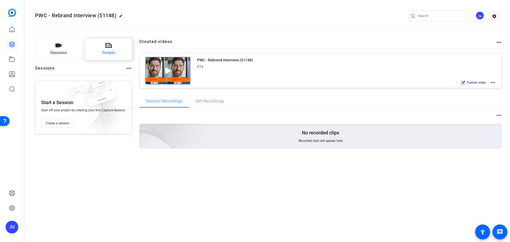
click at [107, 52] on span "Scripts" at bounding box center [108, 53] width 13 height 6
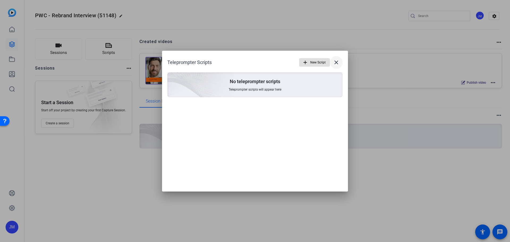
click at [337, 61] on mat-icon "close" at bounding box center [336, 62] width 6 height 6
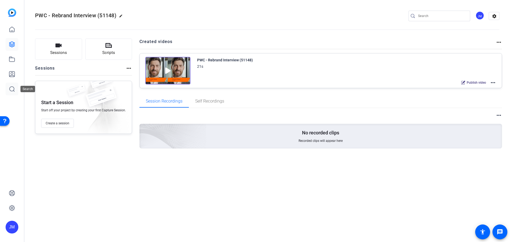
click at [11, 88] on icon at bounding box center [12, 89] width 6 height 6
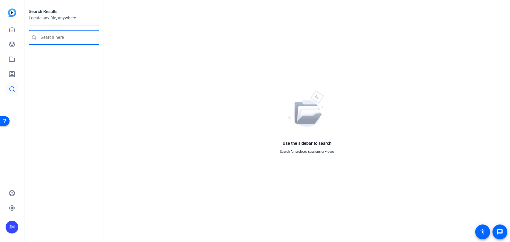
click at [73, 37] on input "Enter search query" at bounding box center [66, 37] width 53 height 6
click at [63, 34] on div at bounding box center [67, 37] width 55 height 15
click at [63, 40] on input "Enter search query" at bounding box center [66, 37] width 53 height 6
type input "cdtr"
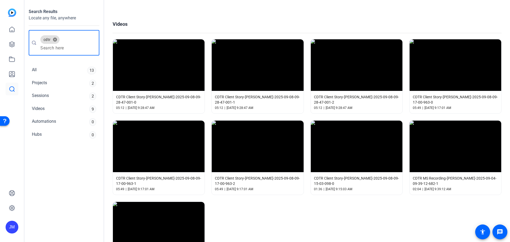
scroll to position [53, 0]
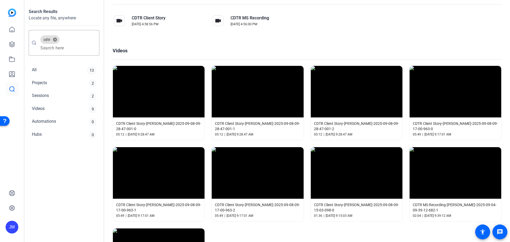
click at [225, 124] on span "CDTR Client Story-Mark Tracy-2025-09-08-09-28-47-001-1" at bounding box center [257, 126] width 85 height 11
